Goal: Task Accomplishment & Management: Use online tool/utility

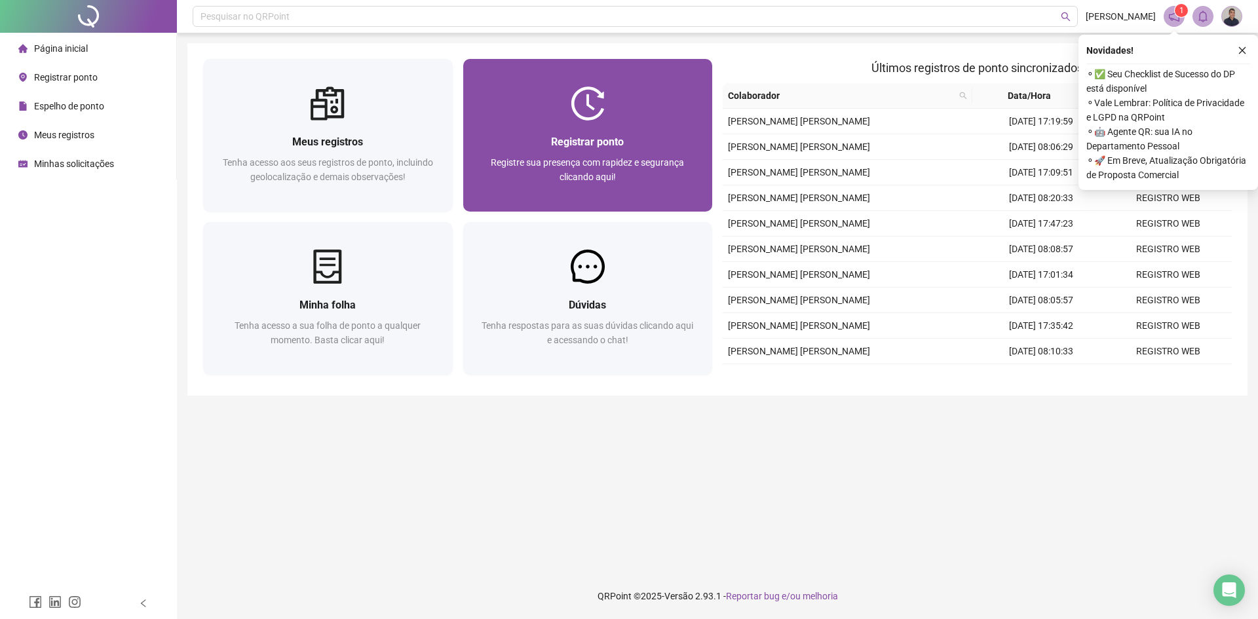
click at [563, 158] on span "Registre sua presença com rapidez e segurança clicando aqui!" at bounding box center [587, 169] width 193 height 25
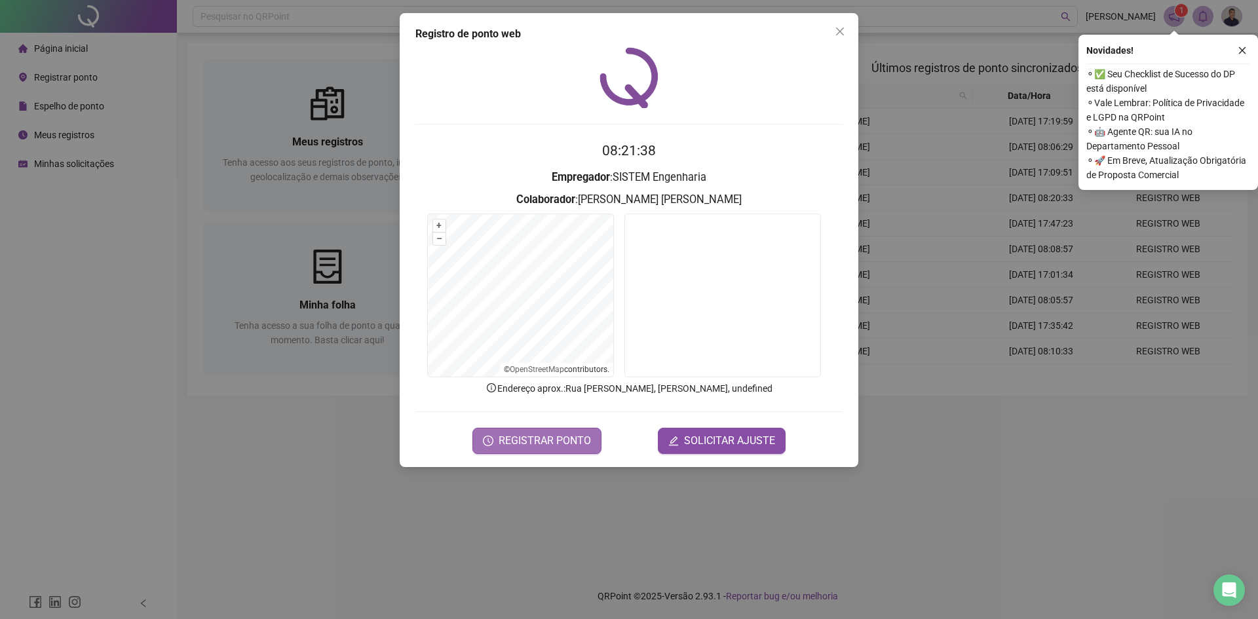
click at [517, 451] on button "REGISTRAR PONTO" at bounding box center [536, 441] width 129 height 26
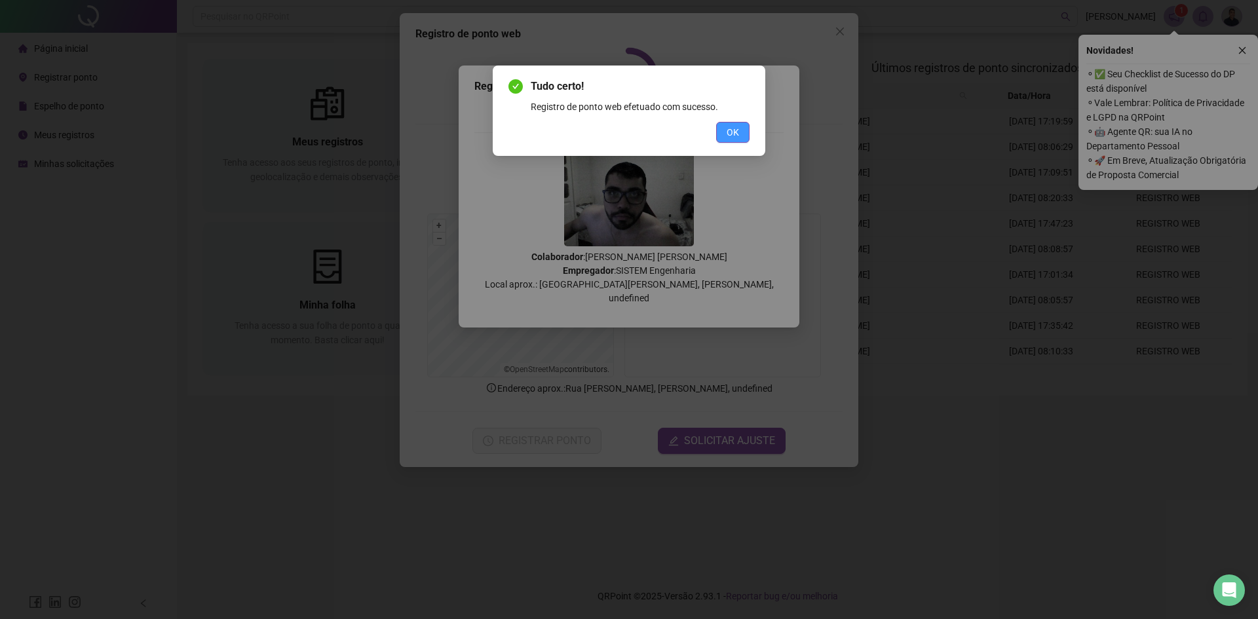
click at [736, 135] on span "OK" at bounding box center [732, 132] width 12 height 14
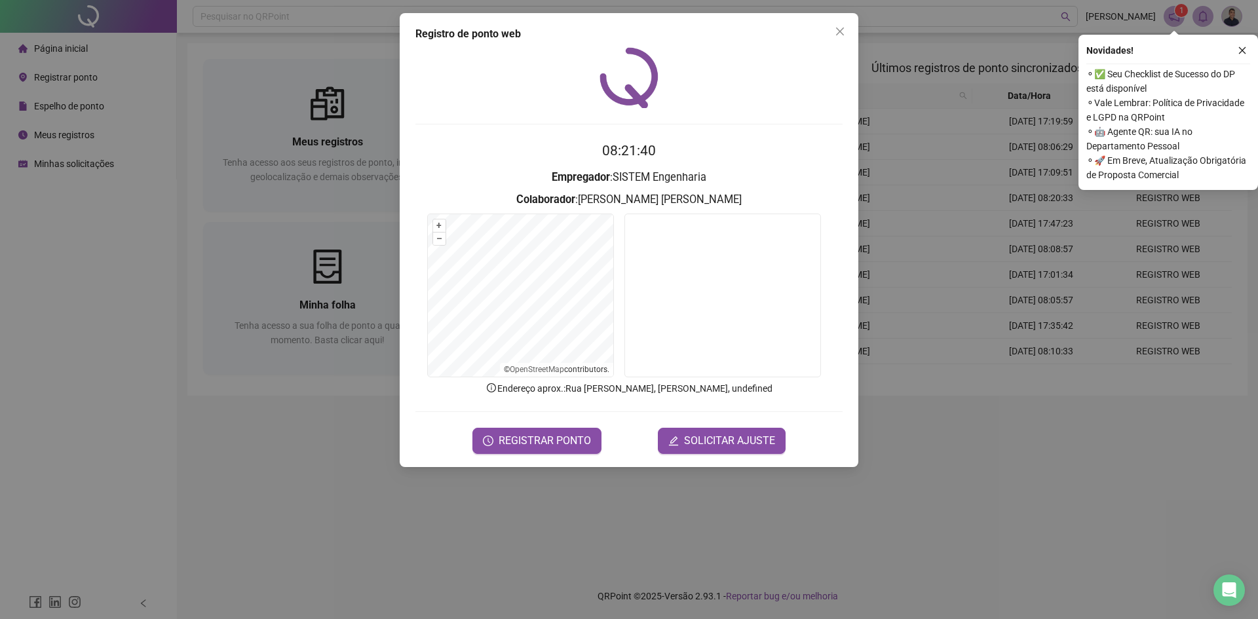
click at [823, 17] on div "Registro de ponto web 08:21:40 Empregador : SISTEM Engenharia Colaborador : JOS…" at bounding box center [629, 240] width 459 height 454
click at [833, 22] on button "Close" at bounding box center [839, 31] width 21 height 21
